Goal: Use online tool/utility

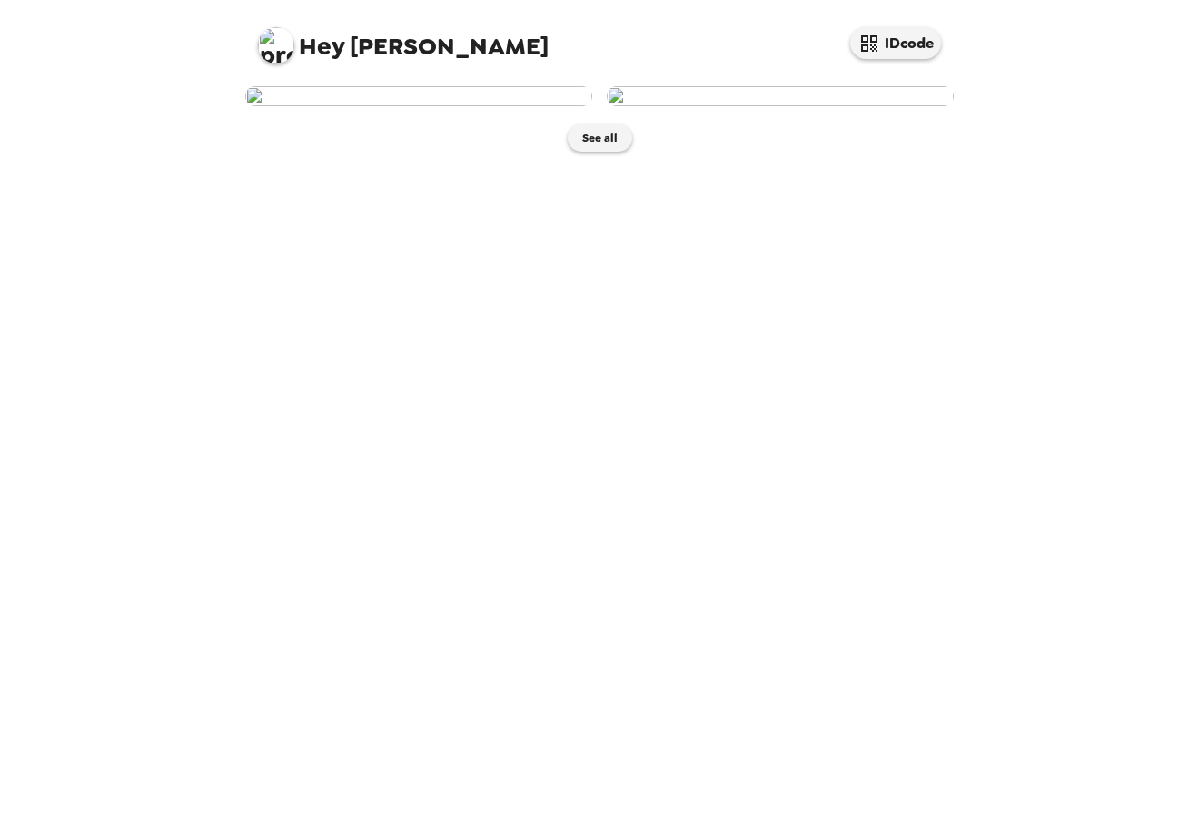
click at [781, 106] on img at bounding box center [780, 96] width 347 height 20
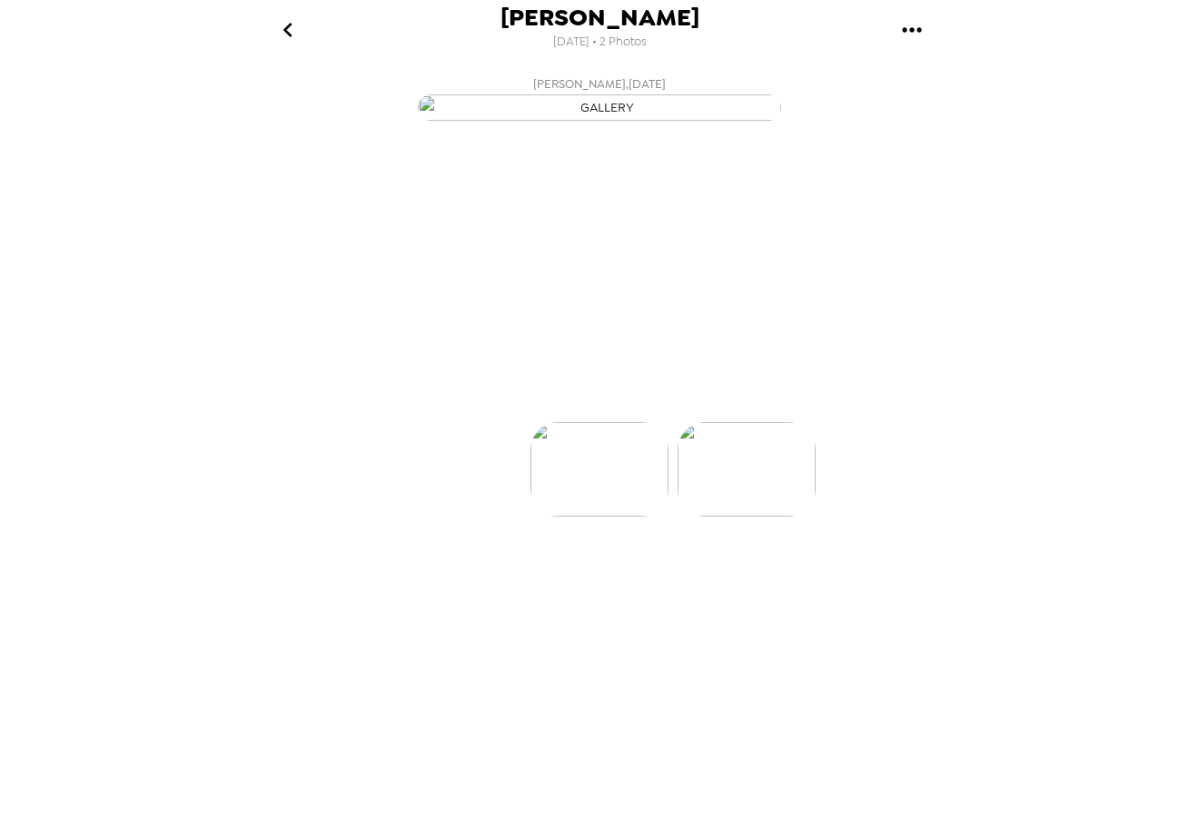
scroll to position [0, 145]
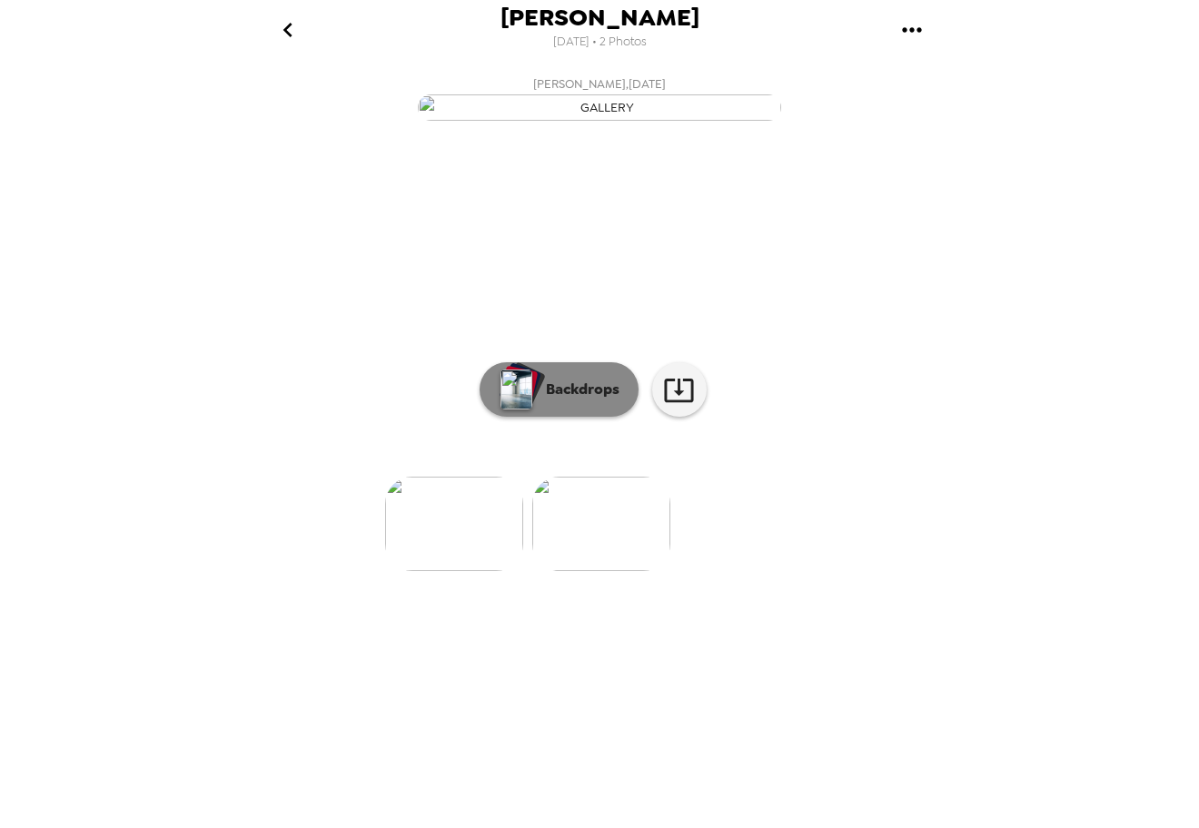
click at [561, 417] on button "Backdrops" at bounding box center [558, 389] width 159 height 54
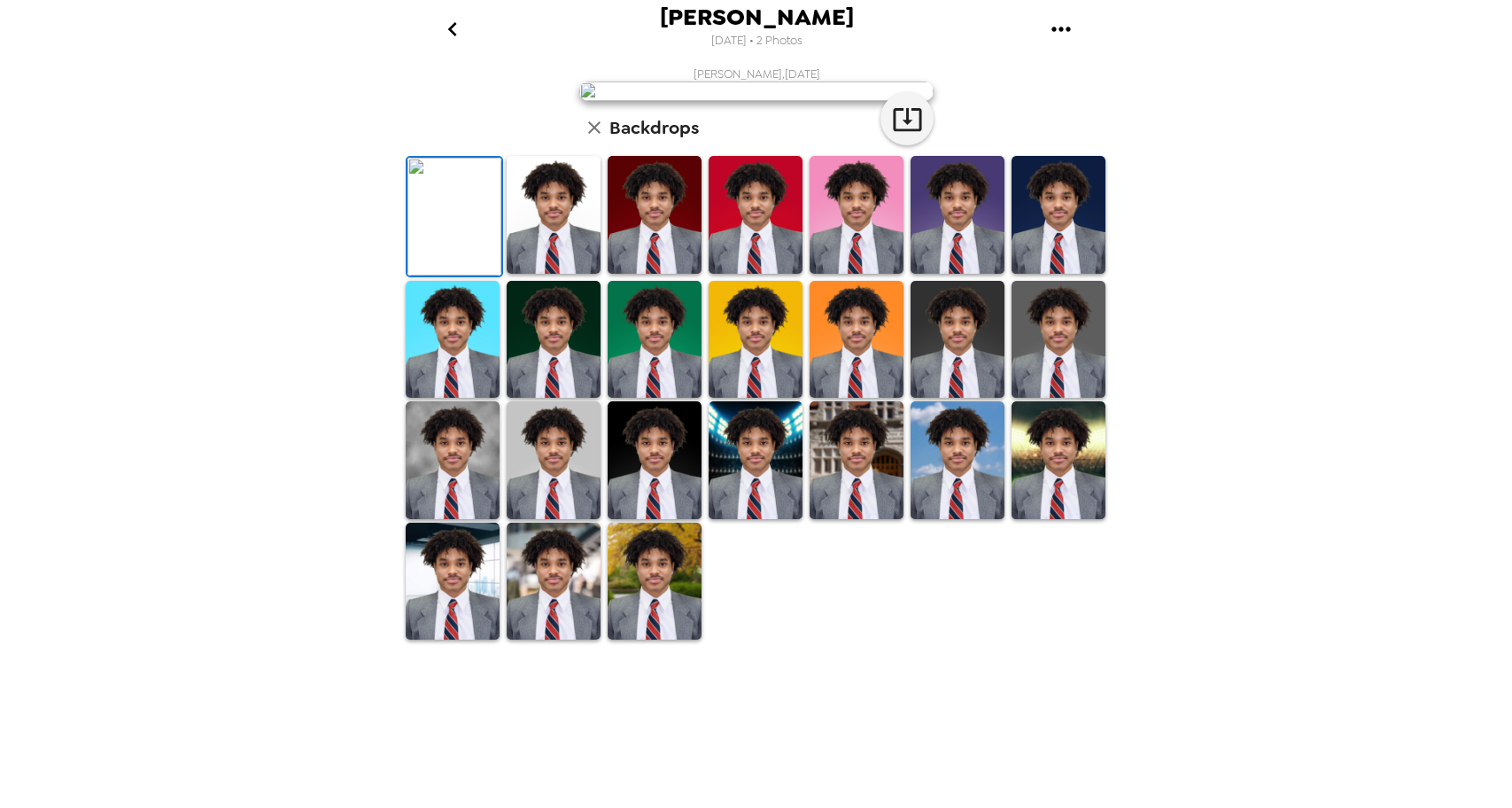
scroll to position [23, 0]
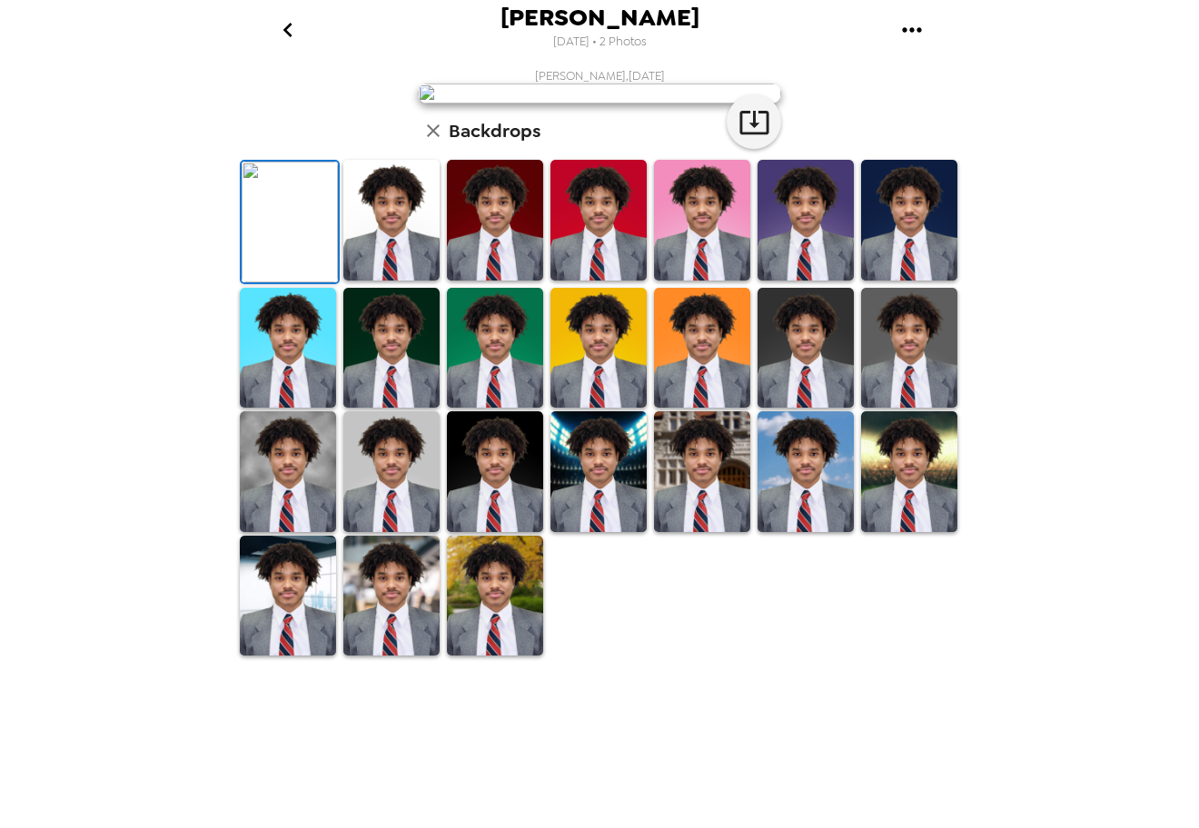
click at [365, 281] on img at bounding box center [391, 220] width 96 height 121
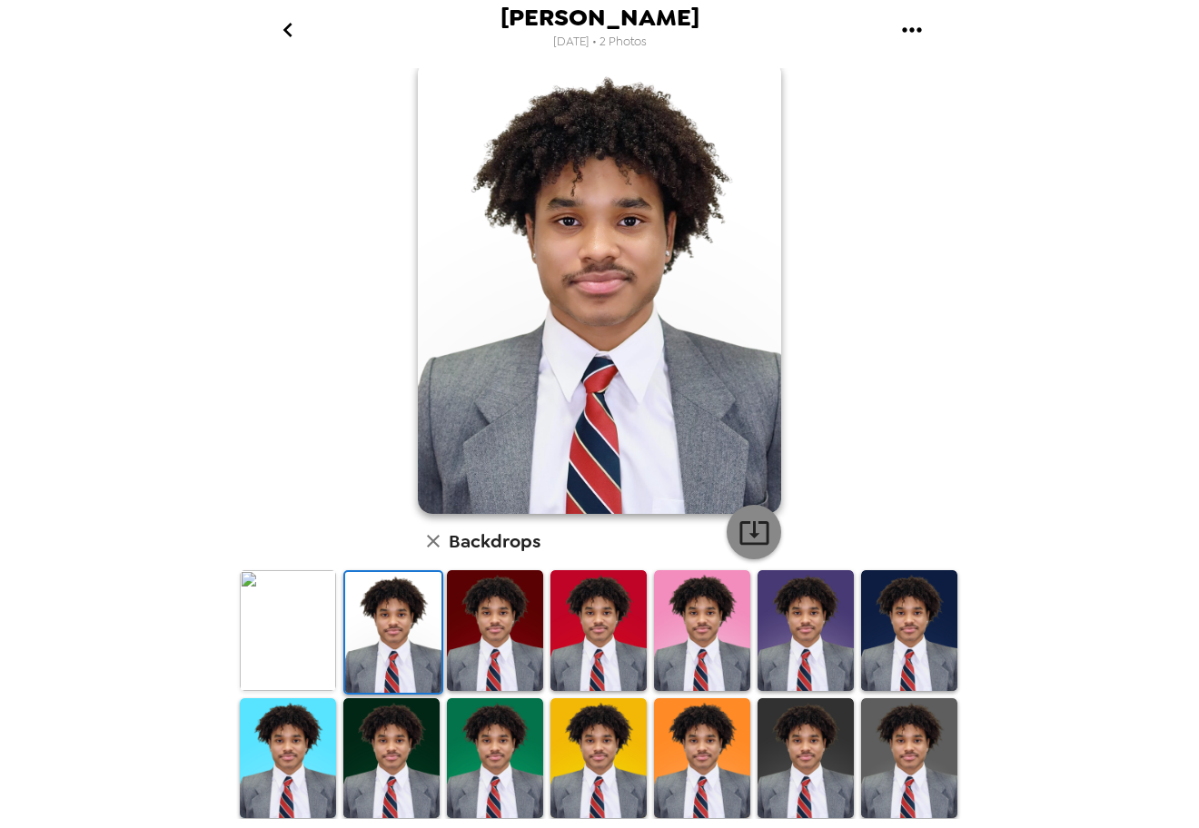
click at [765, 535] on button "button" at bounding box center [753, 532] width 54 height 54
